Goal: Information Seeking & Learning: Learn about a topic

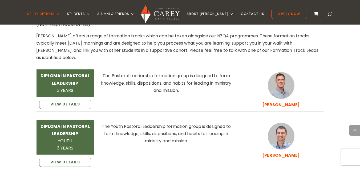
scroll to position [747, 0]
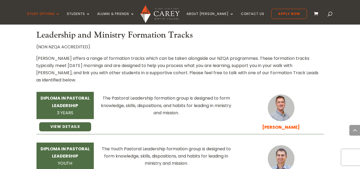
click at [74, 122] on link "VIEW DETAILS" at bounding box center [65, 126] width 52 height 9
click at [66, 122] on link "VIEW DETAILS" at bounding box center [65, 126] width 52 height 9
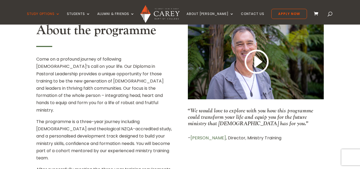
scroll to position [200, 0]
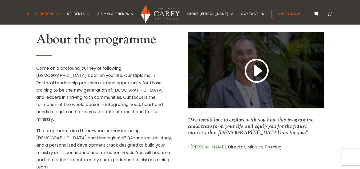
click at [256, 71] on link at bounding box center [256, 71] width 26 height 28
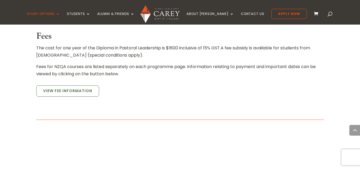
scroll to position [440, 0]
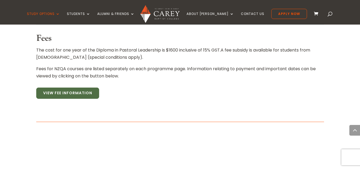
click at [71, 87] on link "View Fee Information" at bounding box center [67, 92] width 63 height 11
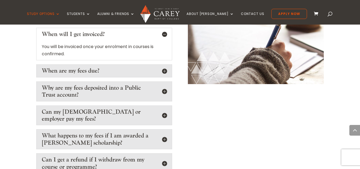
scroll to position [907, 0]
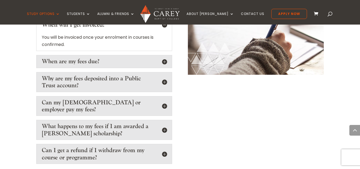
click at [165, 99] on h5 "Can my church or employer pay my fees?" at bounding box center [104, 106] width 125 height 14
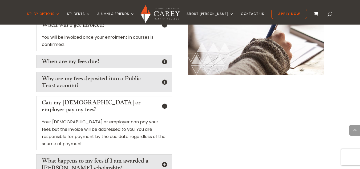
scroll to position [933, 0]
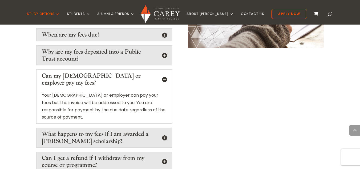
click at [165, 130] on h5 "What happens to my fees if I am awarded a Carey scholarship?" at bounding box center [104, 137] width 125 height 14
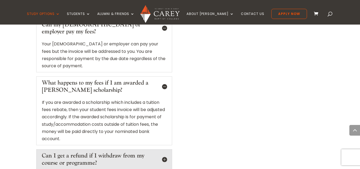
scroll to position [987, 0]
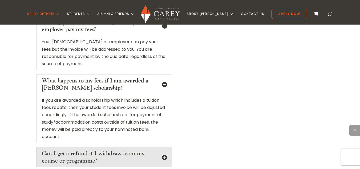
click at [164, 150] on h5 "Can I get a refund if I withdraw from my course or programme?" at bounding box center [104, 157] width 125 height 14
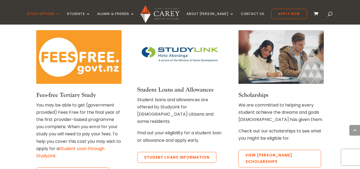
scroll to position [1227, 0]
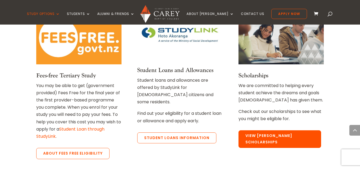
click at [291, 130] on link "View Carey Scholarships" at bounding box center [280, 139] width 83 height 18
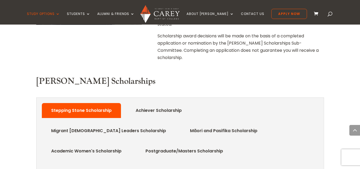
scroll to position [240, 0]
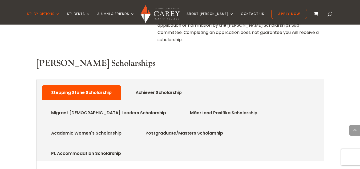
click at [182, 107] on link "Māori and Pasifika Scholarship" at bounding box center [223, 112] width 83 height 11
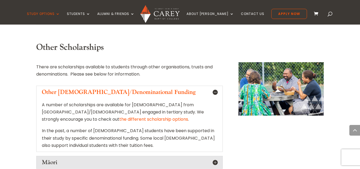
scroll to position [533, 0]
